Goal: Information Seeking & Learning: Learn about a topic

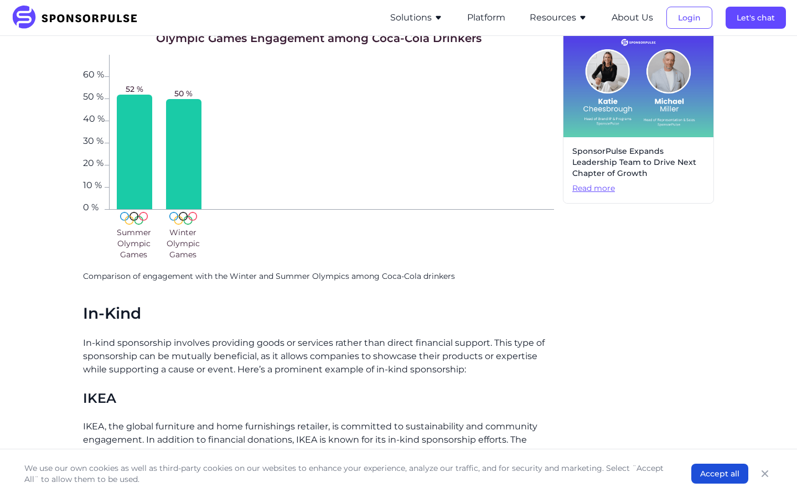
scroll to position [683, 0]
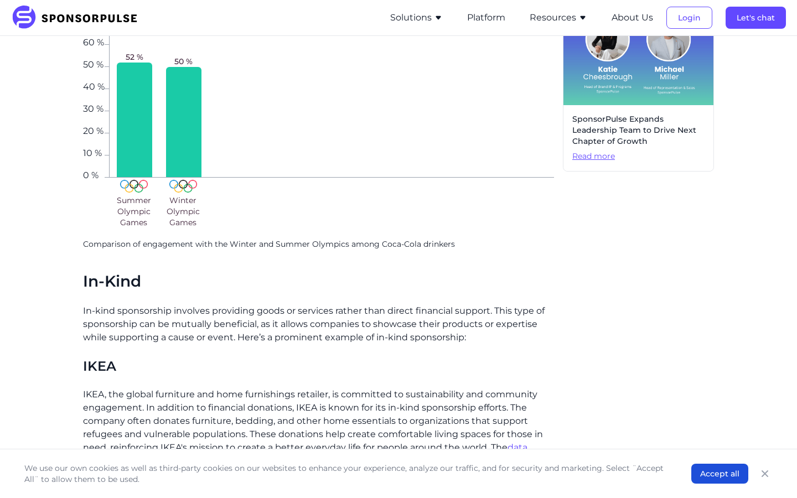
click at [282, 304] on p "In-kind sponsorship involves providing goods or services rather than direct fin…" at bounding box center [318, 324] width 471 height 40
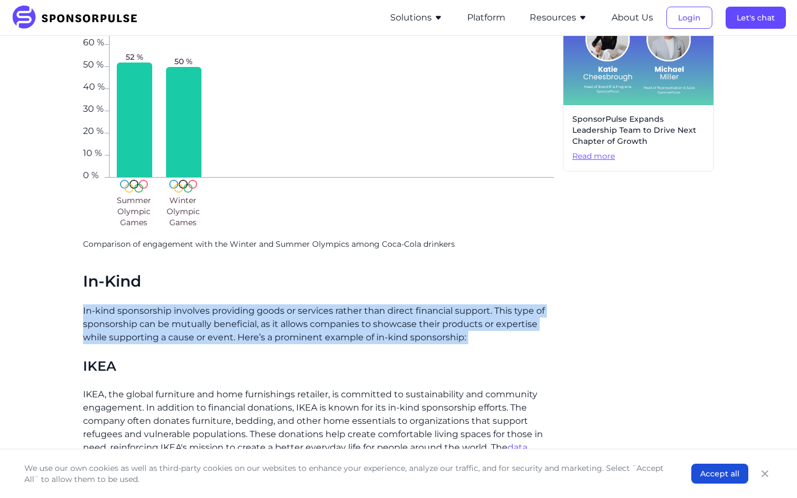
click at [282, 304] on p "In-kind sponsorship involves providing goods or services rather than direct fin…" at bounding box center [318, 324] width 471 height 40
click at [289, 304] on p "In-kind sponsorship involves providing goods or services rather than direct fin…" at bounding box center [318, 324] width 471 height 40
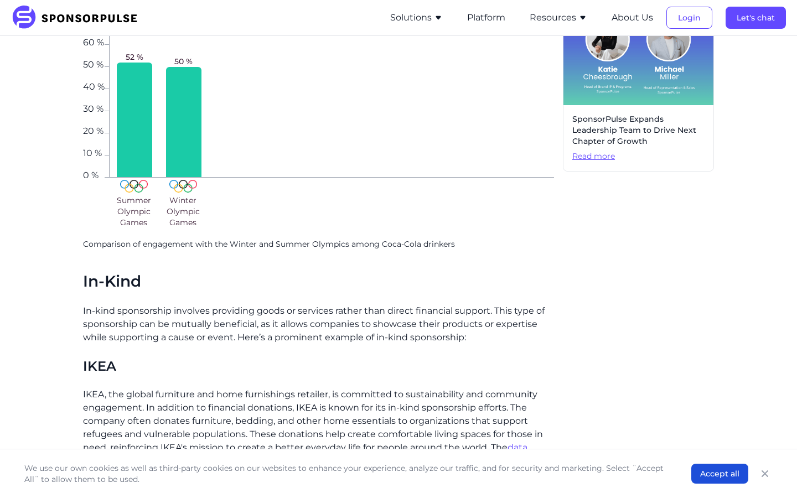
click at [289, 304] on p "In-kind sponsorship involves providing goods or services rather than direct fin…" at bounding box center [318, 324] width 471 height 40
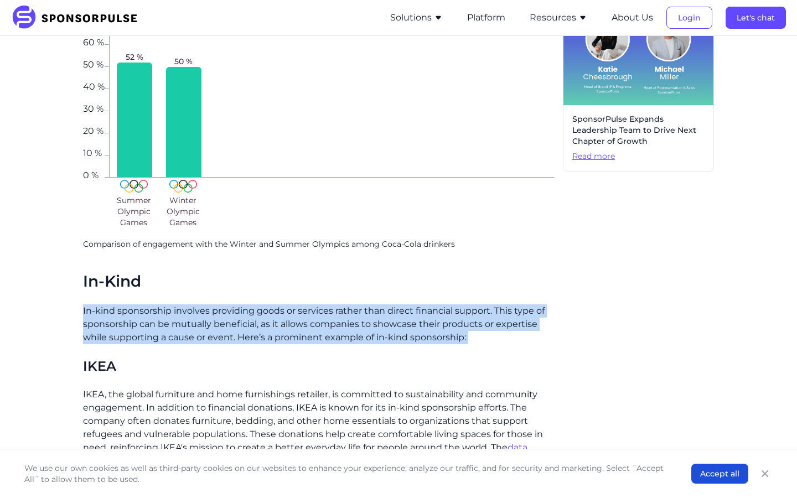
click at [289, 304] on p "In-kind sponsorship involves providing goods or services rather than direct fin…" at bounding box center [318, 324] width 471 height 40
click at [275, 304] on p "In-kind sponsorship involves providing goods or services rather than direct fin…" at bounding box center [318, 324] width 471 height 40
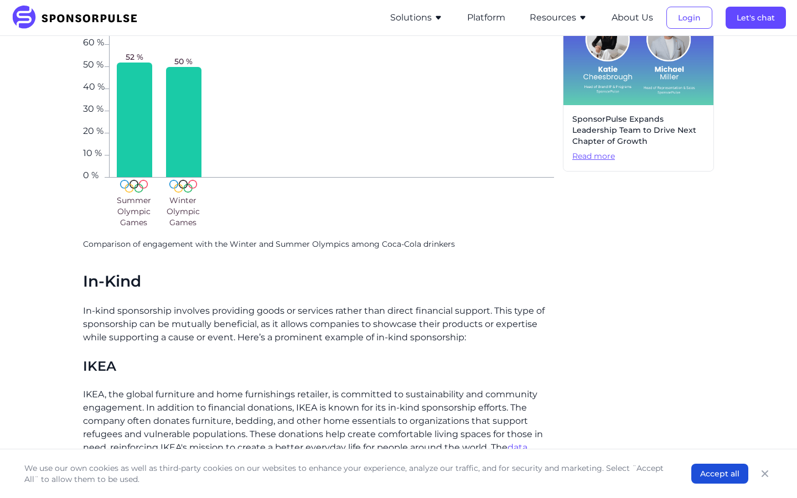
click at [275, 304] on p "In-kind sponsorship involves providing goods or services rather than direct fin…" at bounding box center [318, 324] width 471 height 40
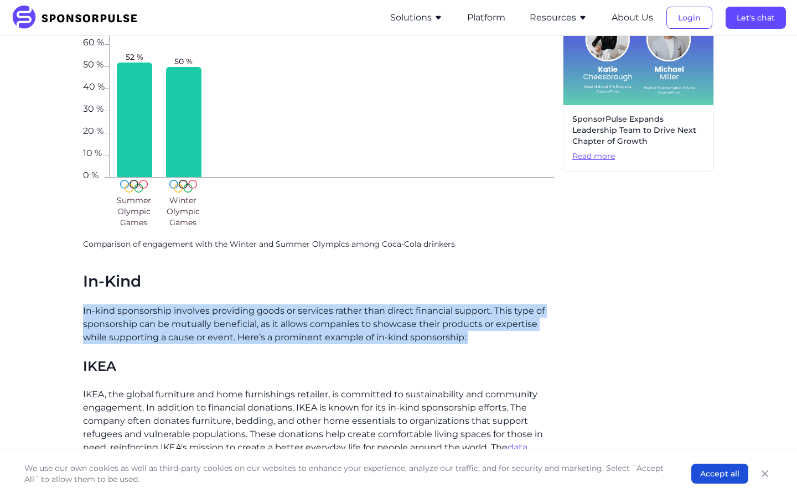
click at [275, 304] on p "In-kind sponsorship involves providing goods or services rather than direct fin…" at bounding box center [318, 324] width 471 height 40
click at [220, 305] on p "In-kind sponsorship involves providing goods or services rather than direct fin…" at bounding box center [318, 324] width 471 height 40
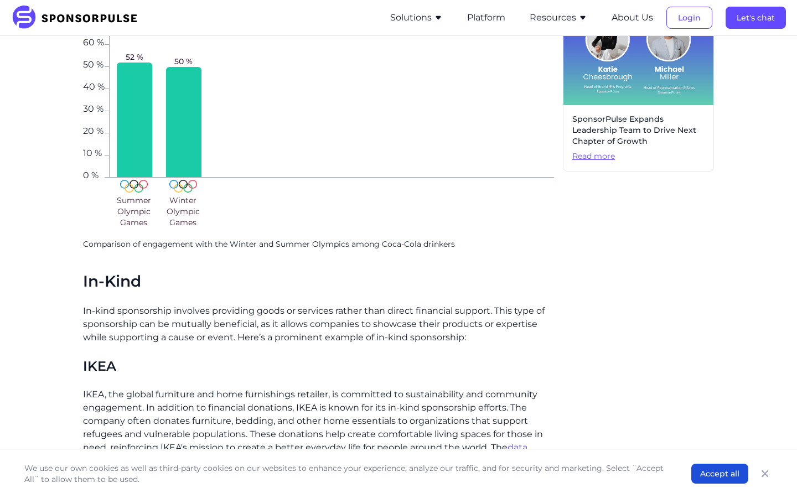
click at [220, 305] on p "In-kind sponsorship involves providing goods or services rather than direct fin…" at bounding box center [318, 324] width 471 height 40
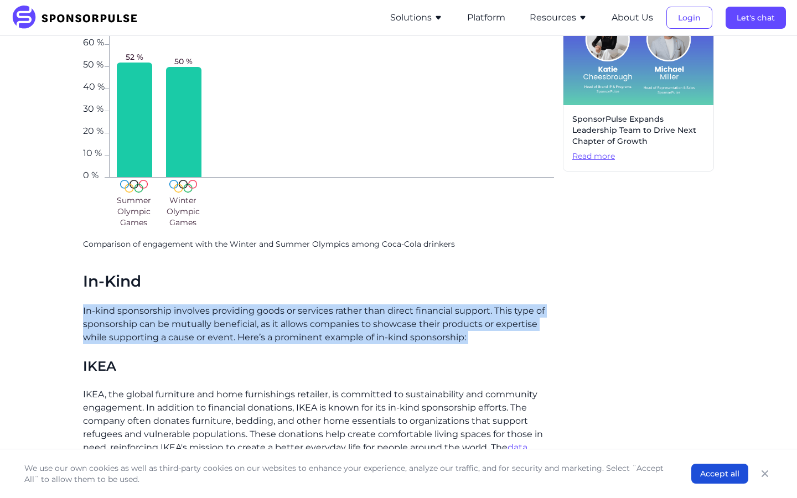
click at [220, 305] on p "In-kind sponsorship involves providing goods or services rather than direct fin…" at bounding box center [318, 324] width 471 height 40
click at [197, 304] on p "In-kind sponsorship involves providing goods or services rather than direct fin…" at bounding box center [318, 324] width 471 height 40
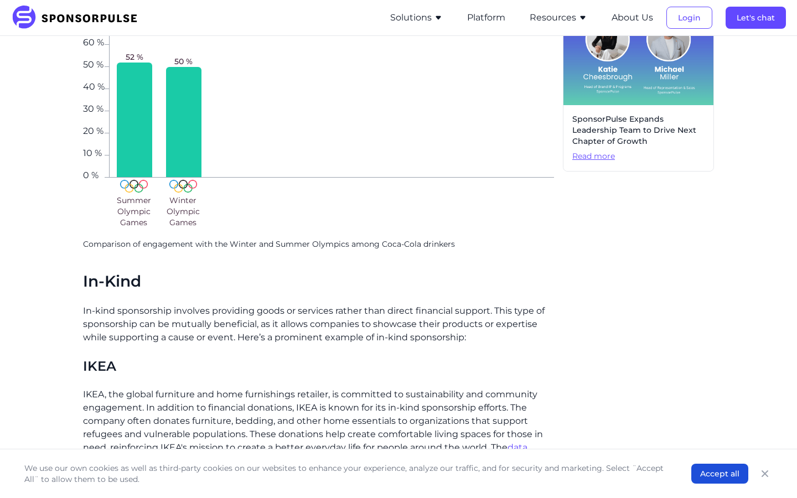
click at [197, 304] on p "In-kind sponsorship involves providing goods or services rather than direct fin…" at bounding box center [318, 324] width 471 height 40
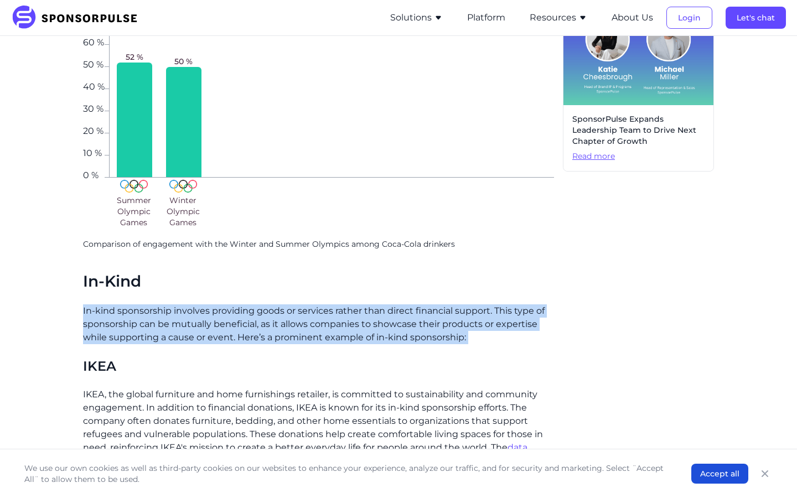
click at [234, 313] on p "In-kind sponsorship involves providing goods or services rather than direct fin…" at bounding box center [318, 324] width 471 height 40
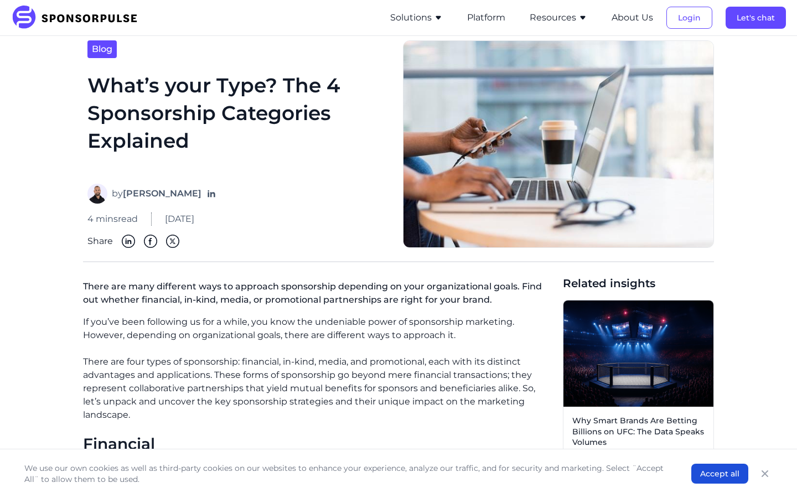
scroll to position [27, 0]
